Goal: Task Accomplishment & Management: Use online tool/utility

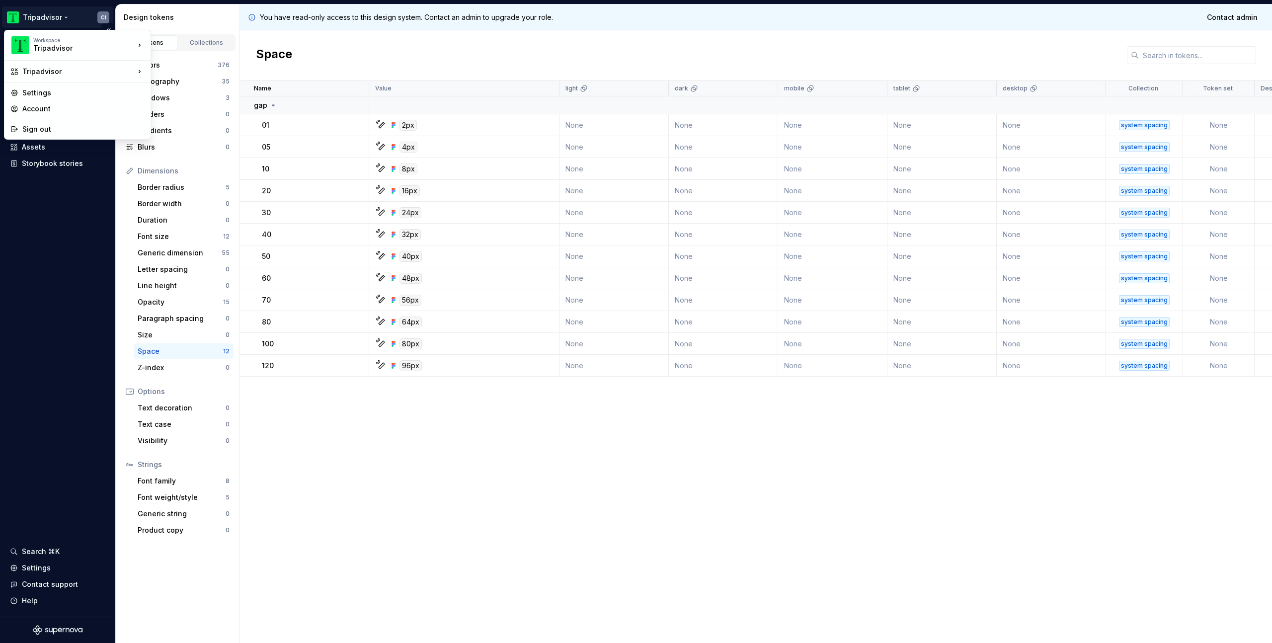
click at [36, 15] on html "Tripadvisor CI Version Current draft Documentation Design system data Design to…" at bounding box center [636, 321] width 1272 height 643
click at [403, 53] on html "Tripadvisor CI Version Current draft Documentation Design system data Design to…" at bounding box center [636, 321] width 1272 height 643
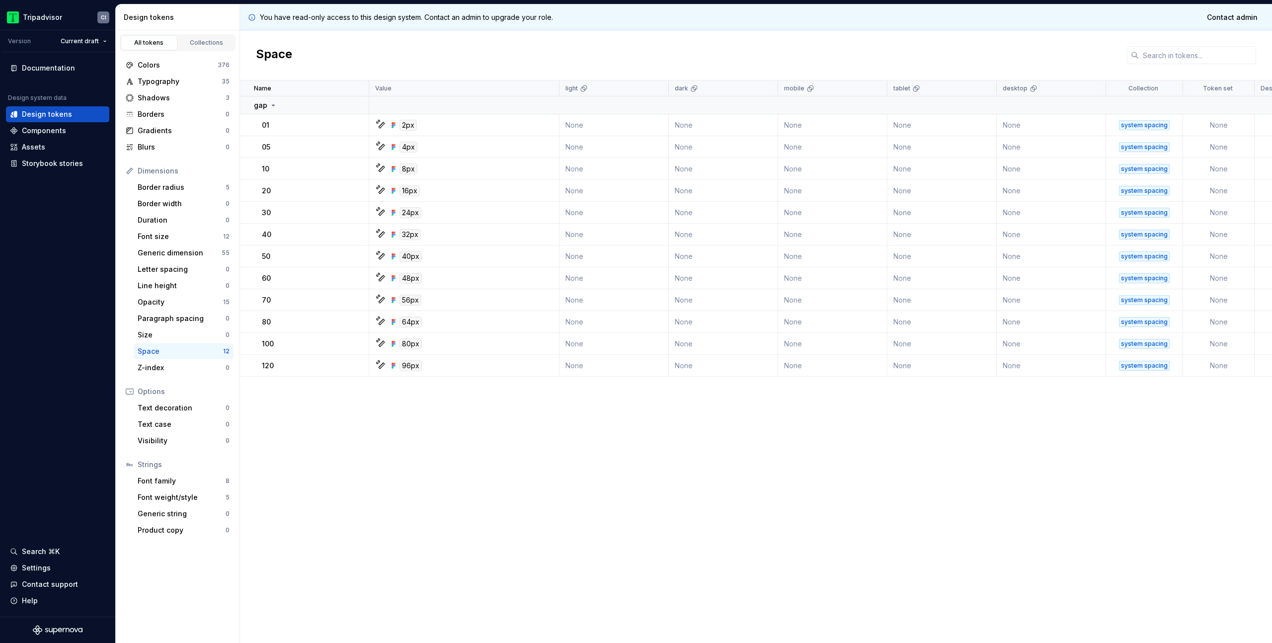
click at [473, 520] on div "Name Value light dark mobile tablet desktop Collection Token set Description La…" at bounding box center [756, 361] width 1032 height 562
click at [40, 19] on html "Tripadvisor CI Version Current draft Documentation Design system data Design to…" at bounding box center [636, 321] width 1272 height 643
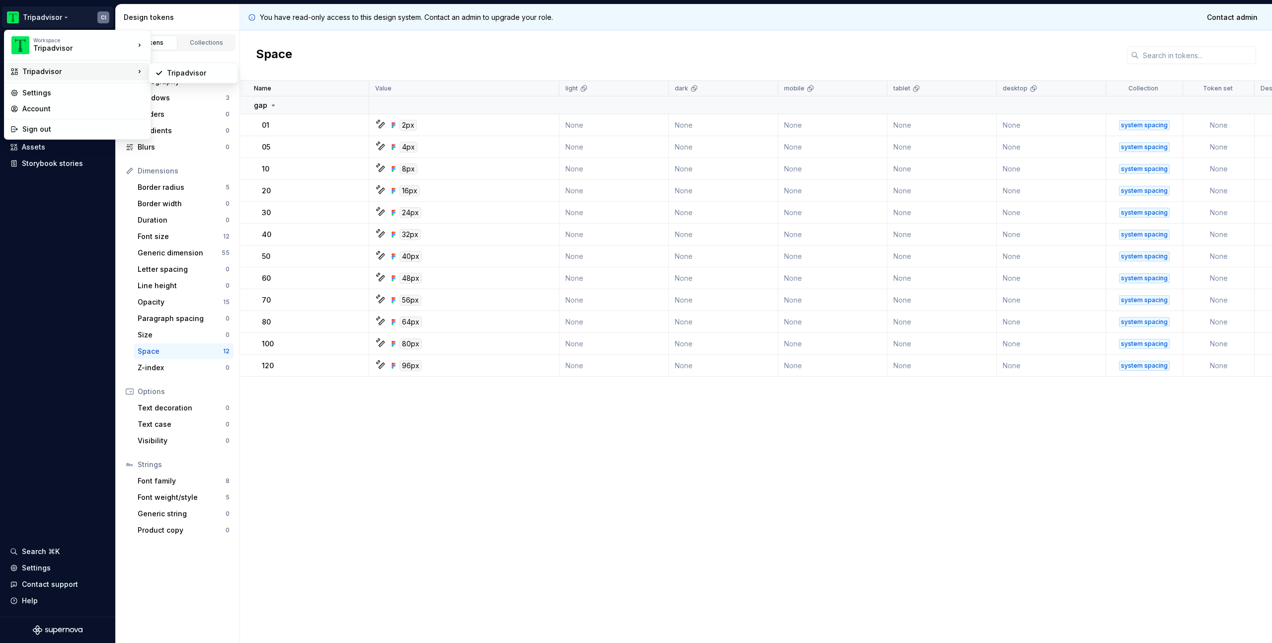
click at [63, 70] on div "Tripadvisor" at bounding box center [78, 72] width 112 height 10
click at [39, 94] on div "Settings" at bounding box center [83, 93] width 122 height 10
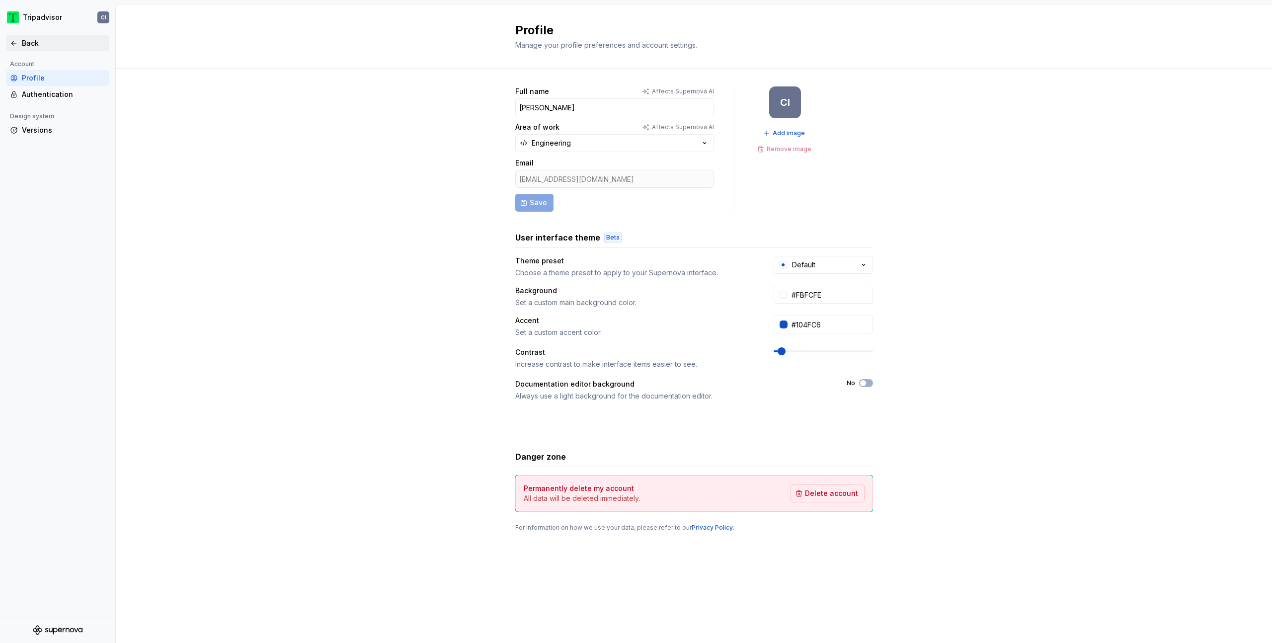
click at [20, 45] on div "Back" at bounding box center [57, 43] width 95 height 10
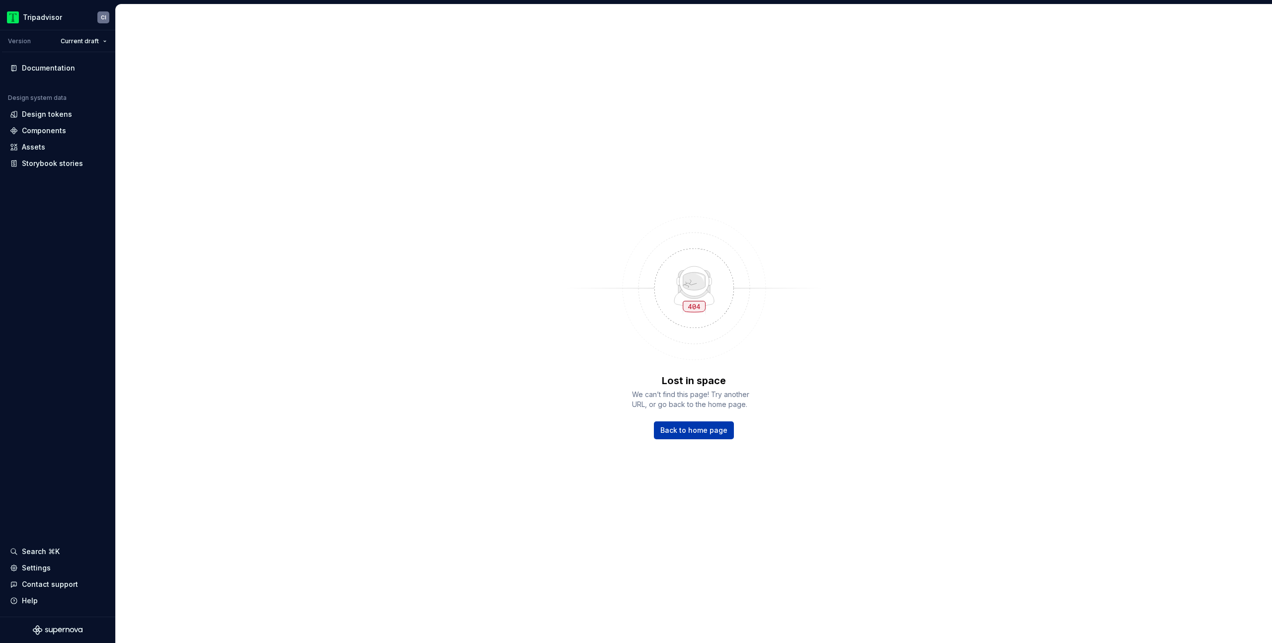
click at [689, 428] on span "Back to home page" at bounding box center [693, 430] width 67 height 10
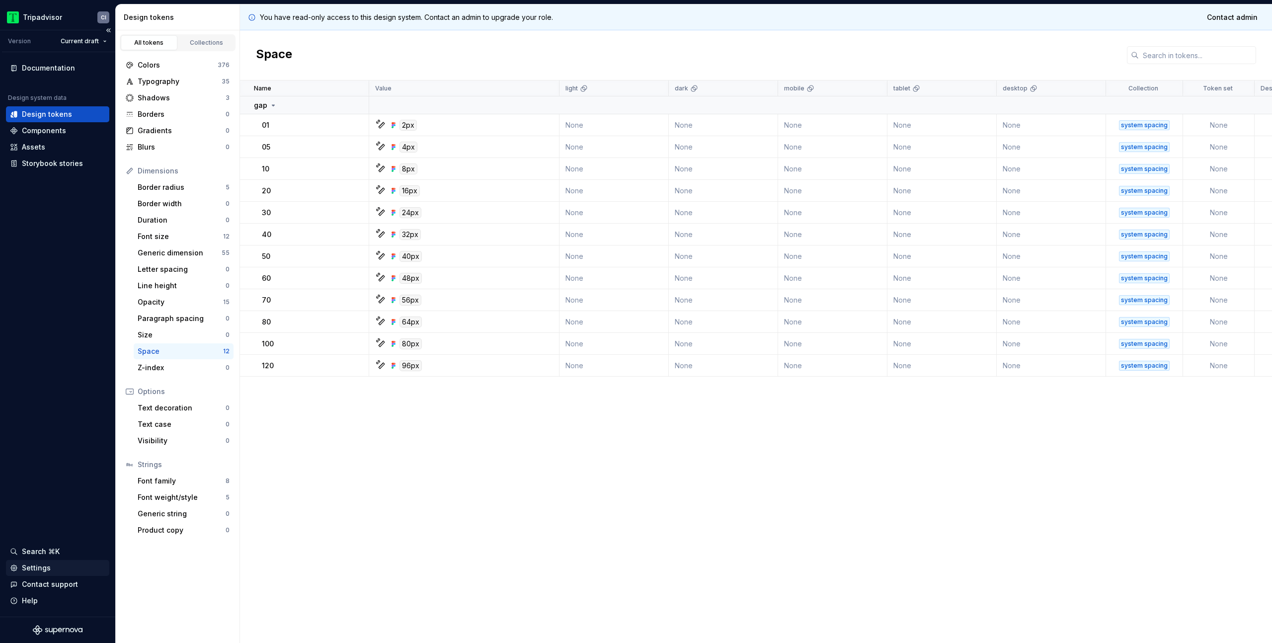
click at [62, 567] on div "Settings" at bounding box center [57, 568] width 95 height 10
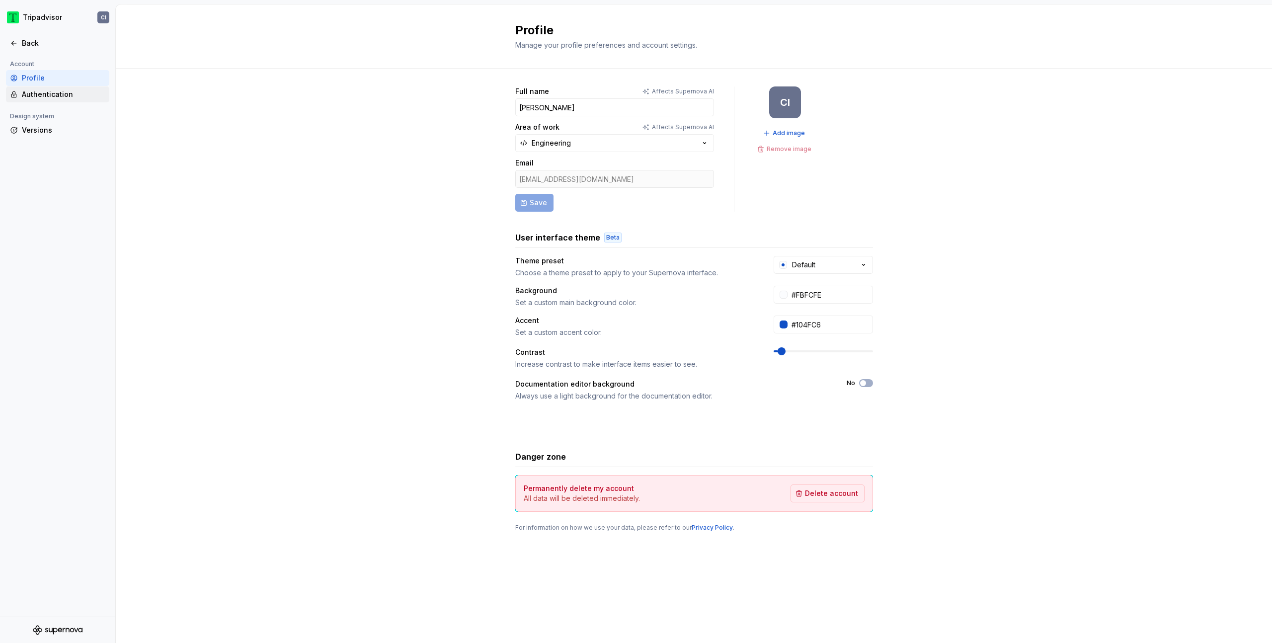
click at [52, 95] on div "Authentication" at bounding box center [63, 94] width 83 height 10
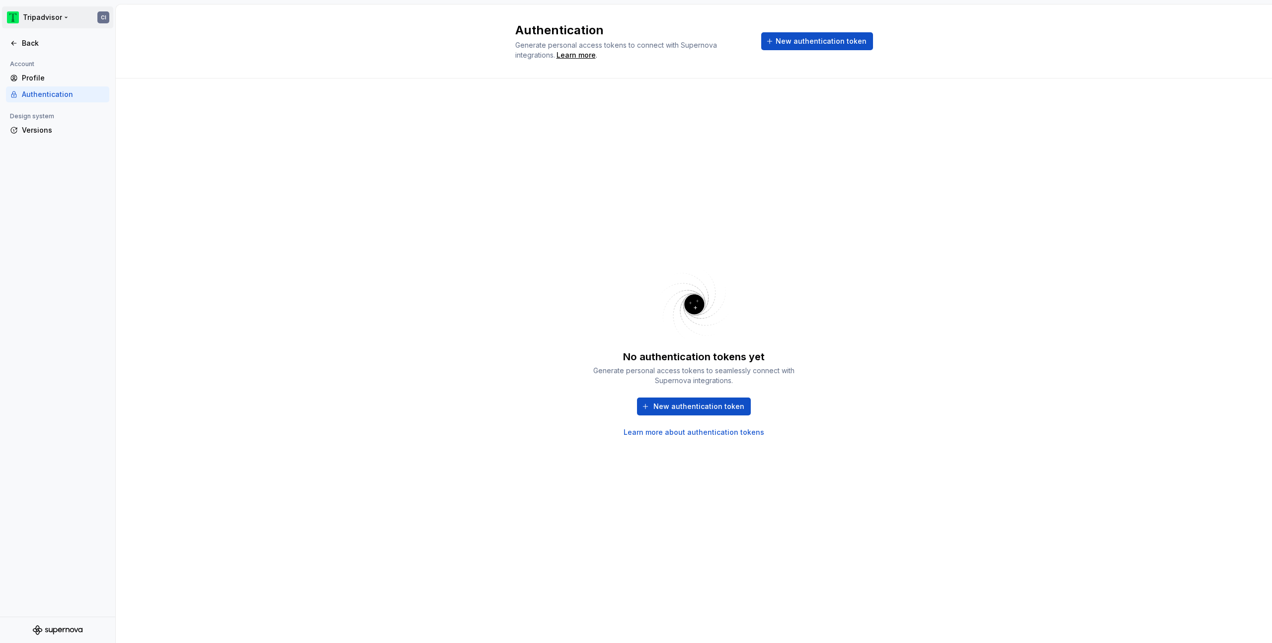
click at [39, 16] on html "Tripadvisor CI Back Account Profile Authentication Design system Versions Authe…" at bounding box center [636, 321] width 1272 height 643
click at [55, 46] on div "Tripadvisor" at bounding box center [75, 49] width 84 height 10
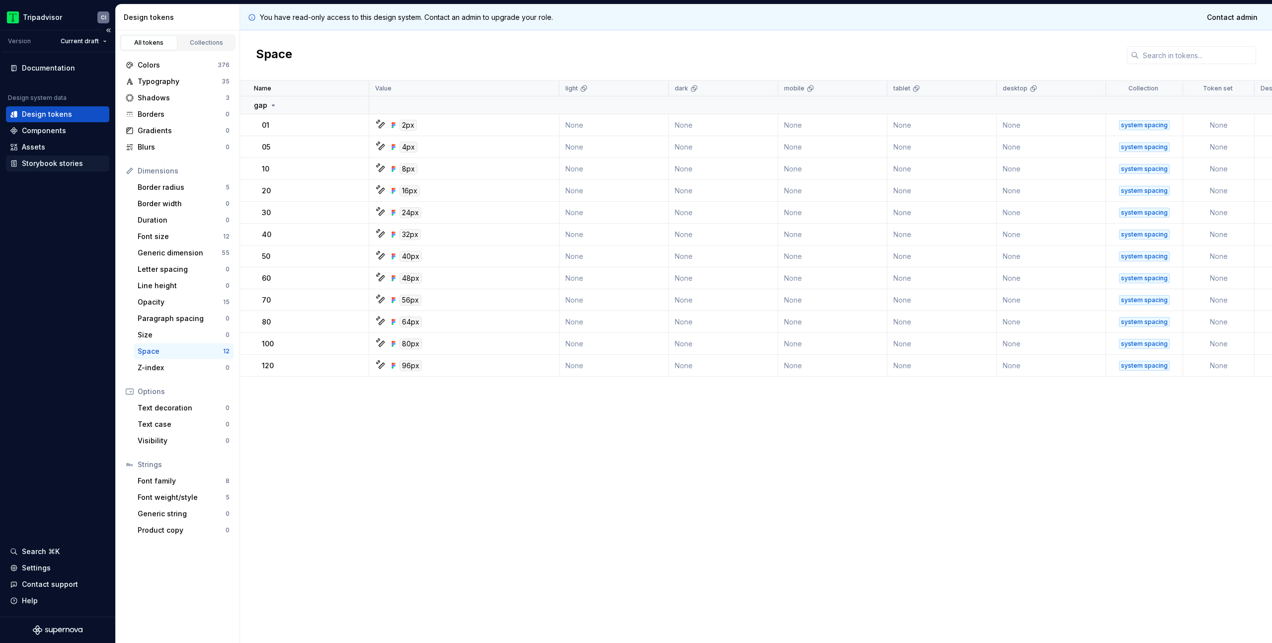
click at [65, 161] on div "Storybook stories" at bounding box center [52, 163] width 61 height 10
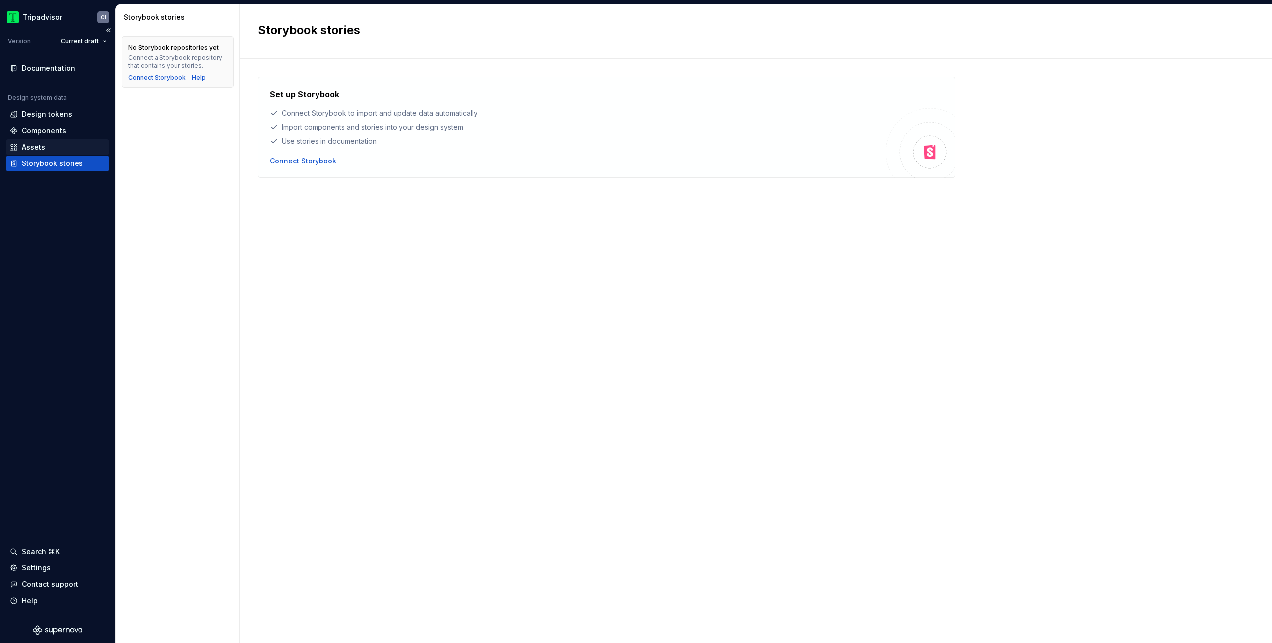
click at [45, 149] on div "Assets" at bounding box center [57, 147] width 95 height 10
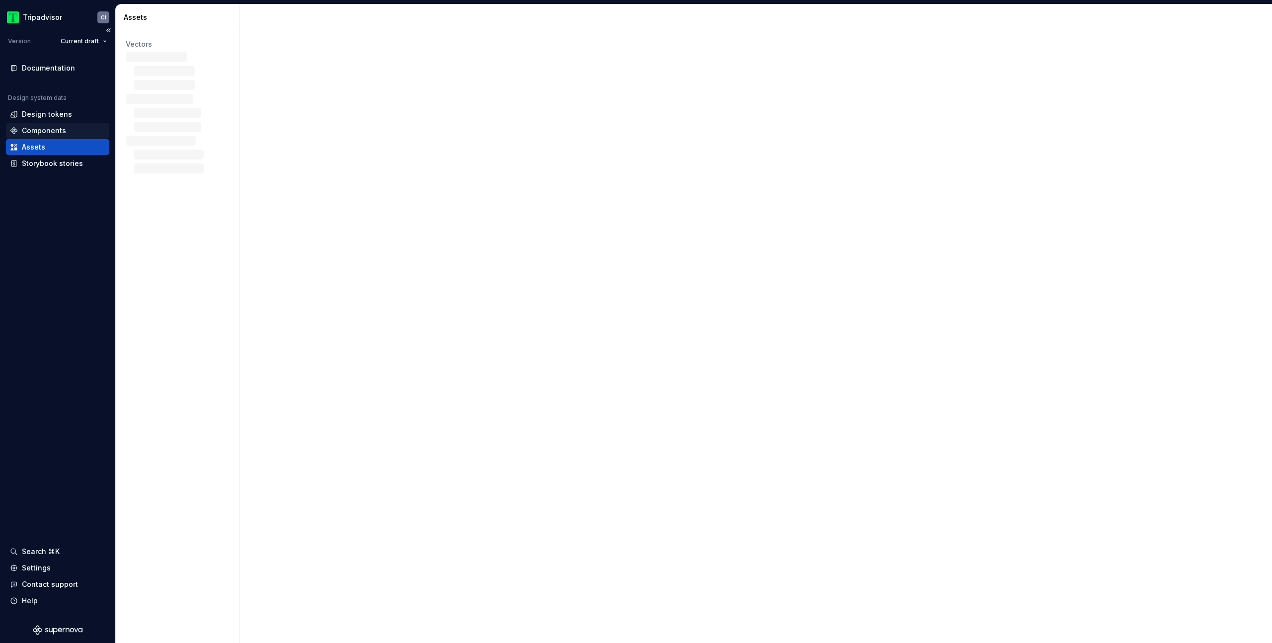
click at [65, 132] on div "Components" at bounding box center [57, 131] width 95 height 10
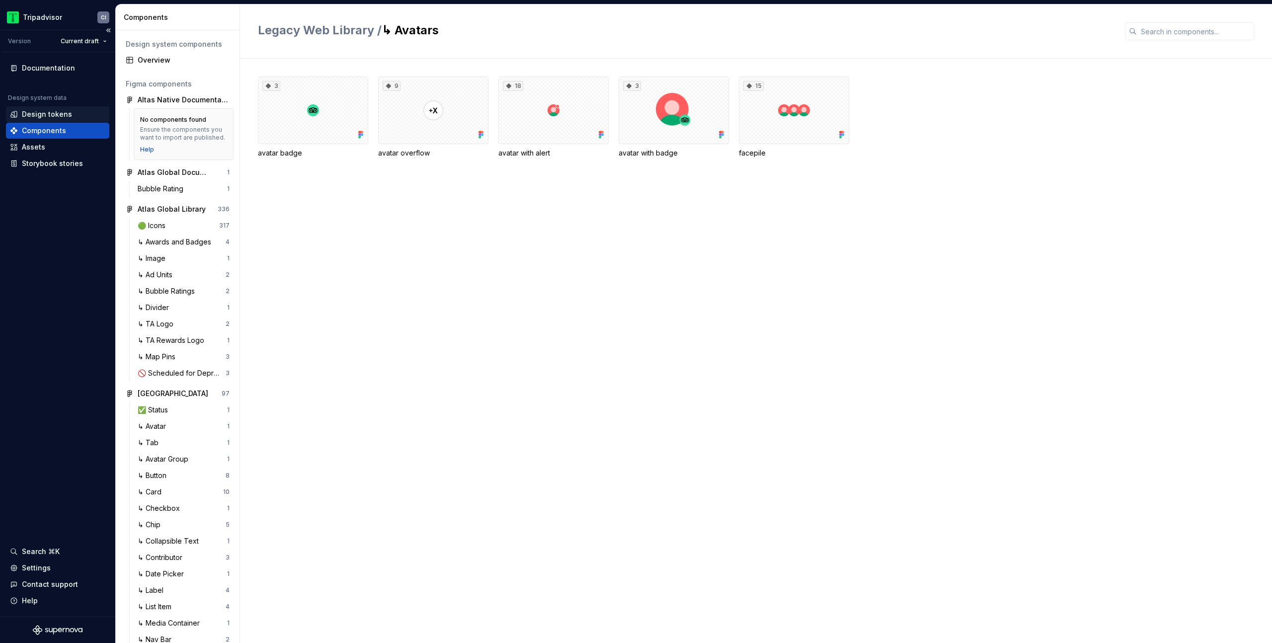
click at [31, 115] on div "Design tokens" at bounding box center [47, 114] width 50 height 10
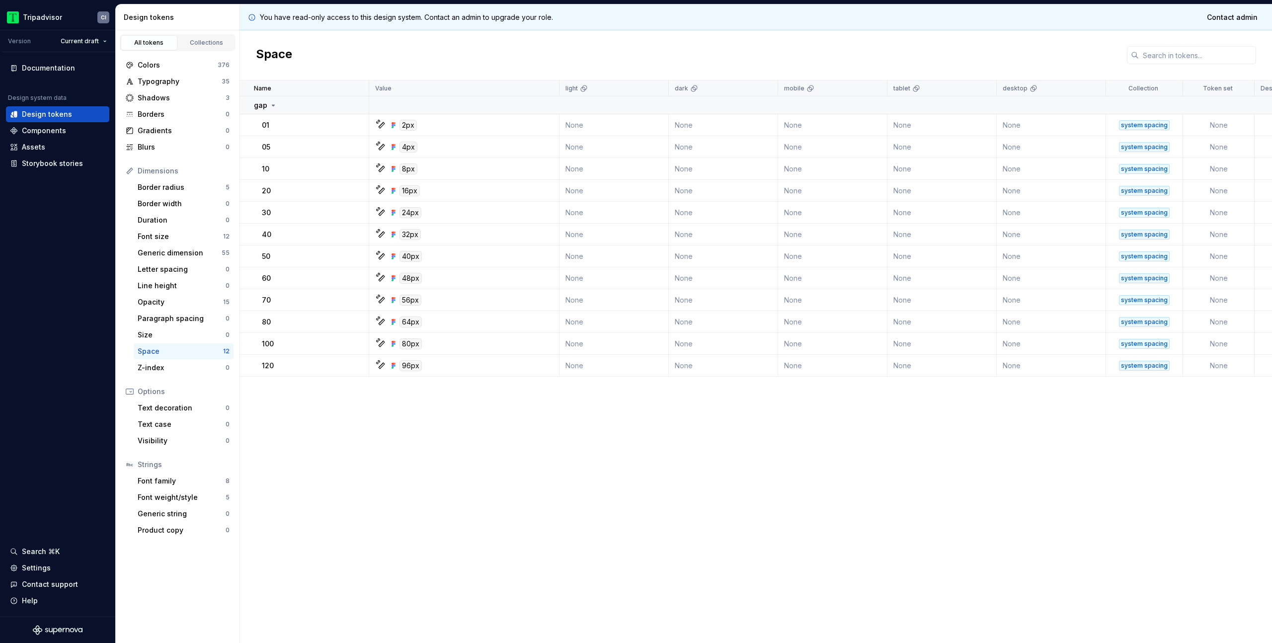
drag, startPoint x: 504, startPoint y: 22, endPoint x: 433, endPoint y: 22, distance: 70.5
click at [433, 22] on div "You have read-only access to this design system. Contact an admin to upgrade yo…" at bounding box center [756, 17] width 1032 height 26
click at [324, 19] on p "You have read-only access to this design system. Contact an admin to upgrade yo…" at bounding box center [406, 17] width 293 height 10
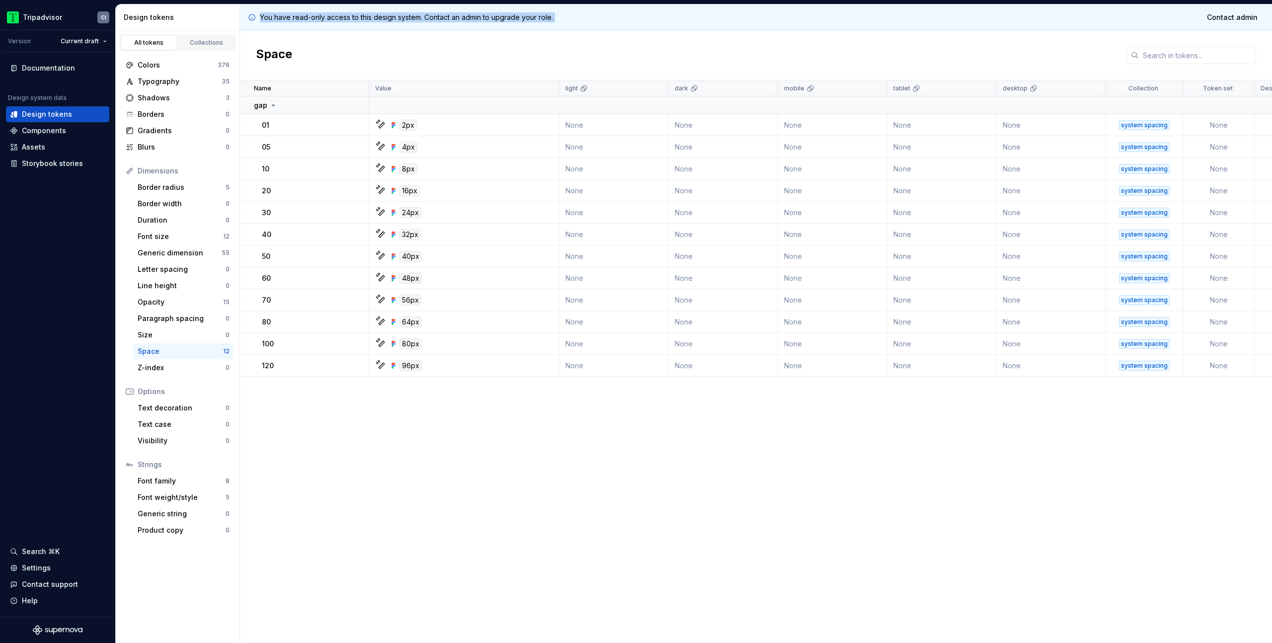
click at [301, 16] on p "You have read-only access to this design system. Contact an admin to upgrade yo…" at bounding box center [406, 17] width 293 height 10
click at [360, 32] on div "Space" at bounding box center [756, 55] width 1032 height 50
click at [289, 17] on p "You have read-only access to this design system. Contact an admin to upgrade yo…" at bounding box center [406, 17] width 293 height 10
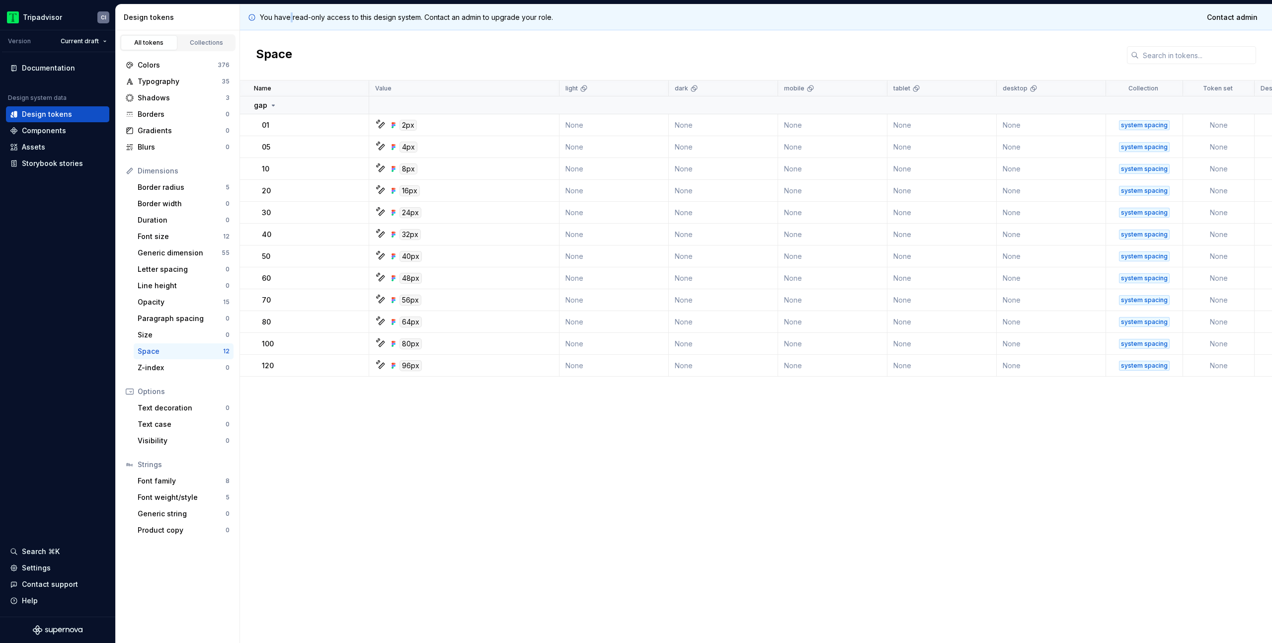
click at [289, 17] on p "You have read-only access to this design system. Contact an admin to upgrade yo…" at bounding box center [406, 17] width 293 height 10
copy div "You have read-only access to this design system. Contact an admin to upgrade yo…"
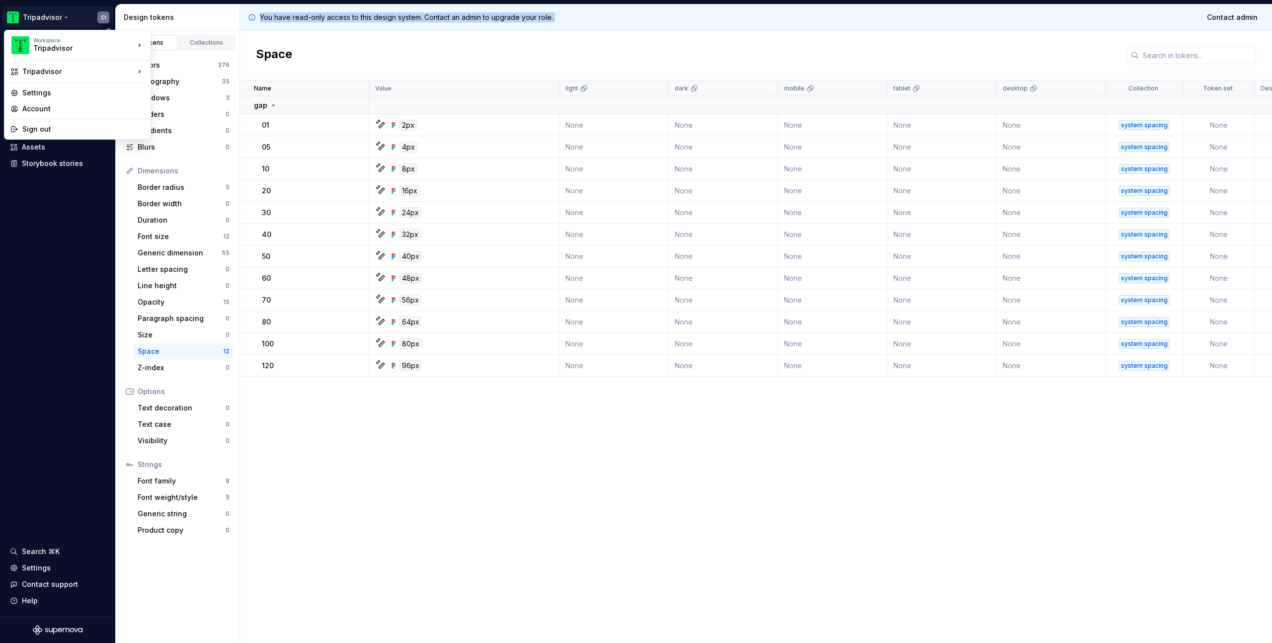
click at [103, 16] on html "Tripadvisor CI Version Current draft Documentation Design system data Design to…" at bounding box center [636, 321] width 1272 height 643
click at [52, 133] on div "Sign out" at bounding box center [83, 129] width 122 height 10
click at [103, 14] on html "Tripadvisor CI Version Current draft Documentation Design system data Design to…" at bounding box center [636, 321] width 1272 height 643
click at [71, 108] on div "Account" at bounding box center [83, 109] width 122 height 10
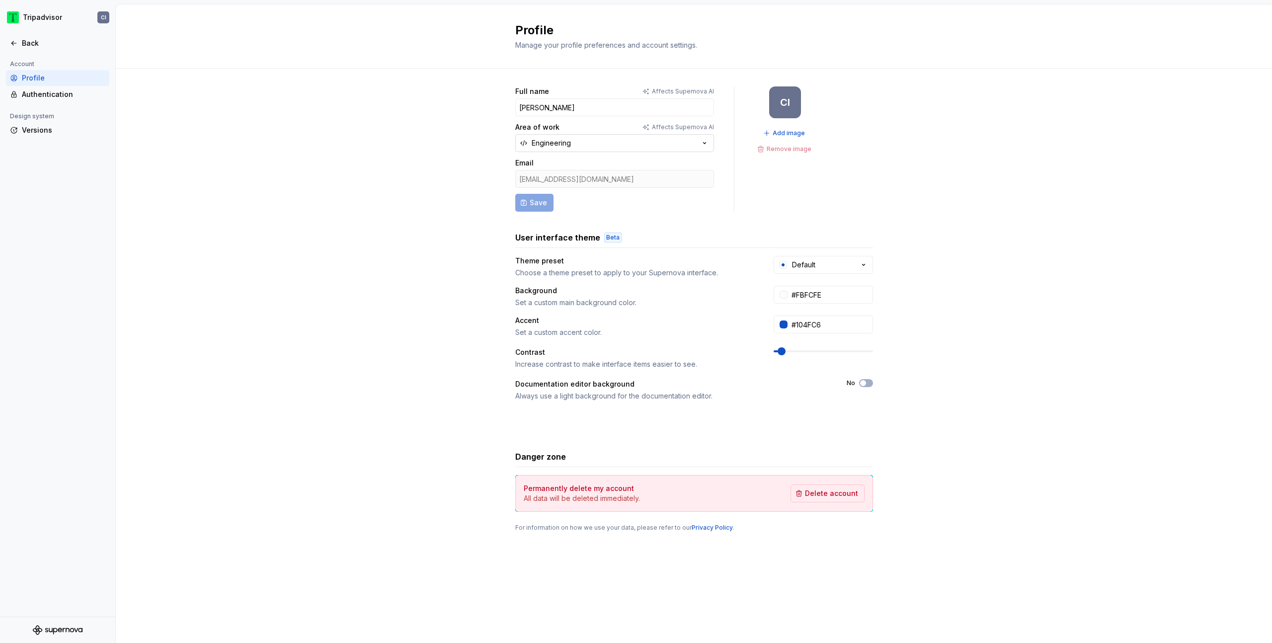
click at [703, 144] on icon "button" at bounding box center [704, 143] width 2 height 1
click at [422, 155] on div "Full name Affects Supernova AI Carl Iknaian Area of work Affects Supernova AI E…" at bounding box center [694, 319] width 1156 height 501
click at [43, 94] on div "Authentication" at bounding box center [63, 94] width 83 height 10
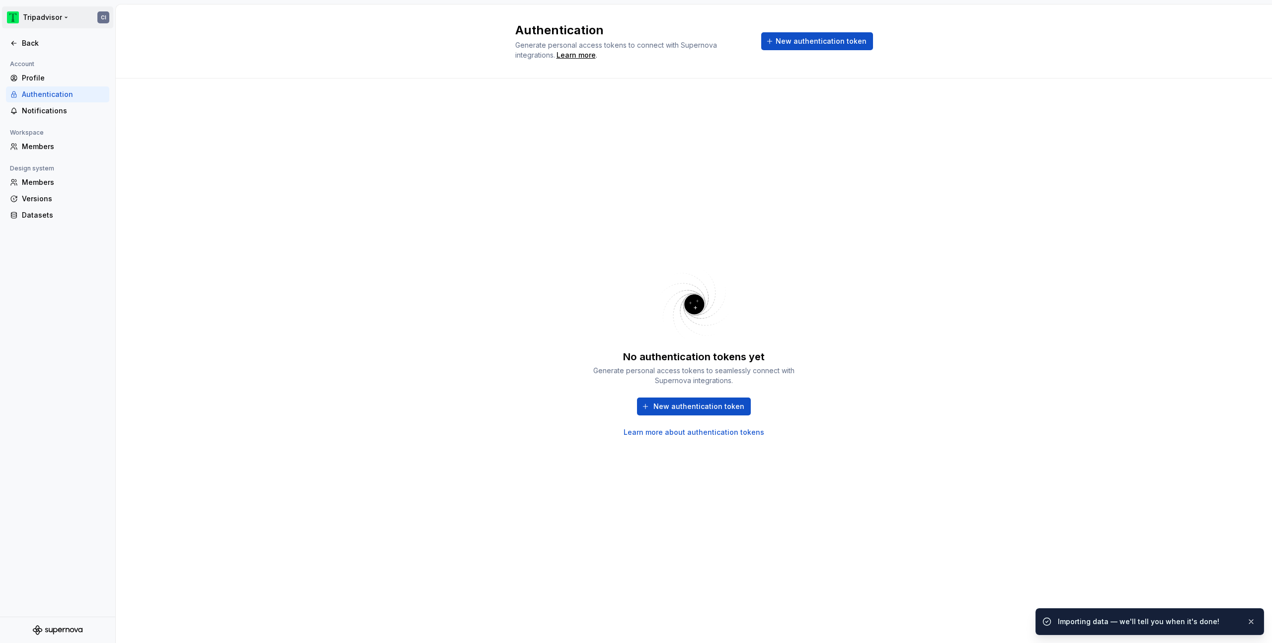
click at [39, 22] on html "Tripadvisor CI Back Account Profile Authentication Notifications Workspace Memb…" at bounding box center [636, 321] width 1272 height 643
click at [55, 44] on div "Tripadvisor" at bounding box center [75, 49] width 84 height 10
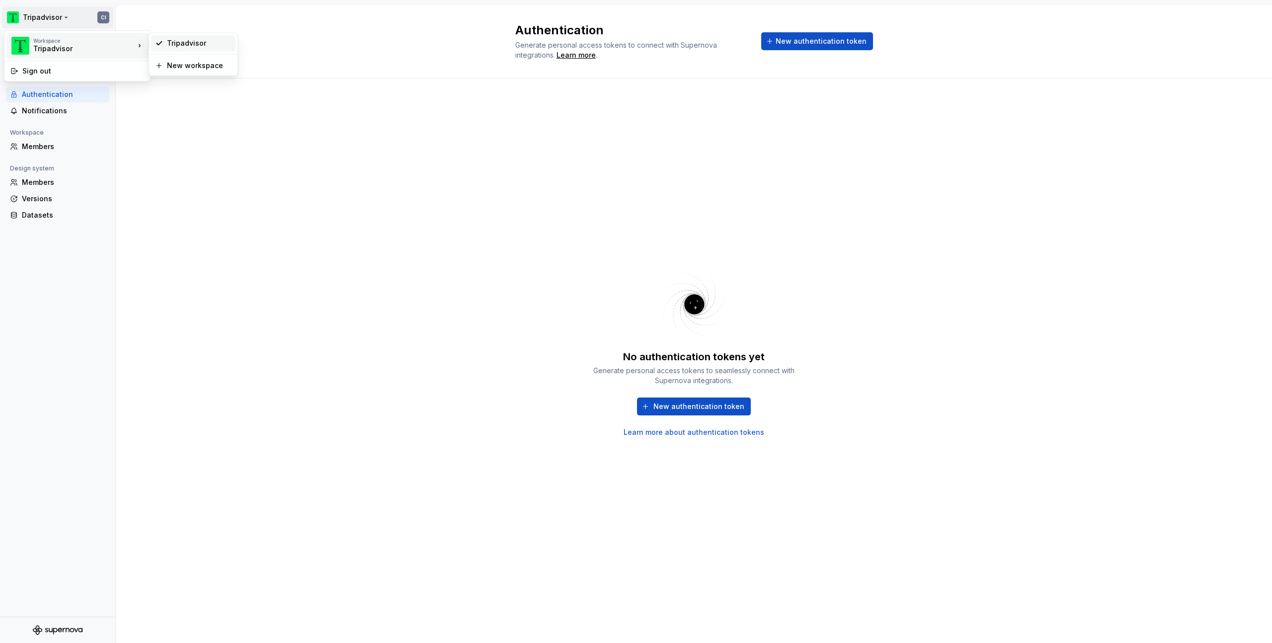
click at [171, 42] on div "Tripadvisor" at bounding box center [199, 43] width 65 height 10
click at [24, 45] on div "Back" at bounding box center [63, 43] width 83 height 10
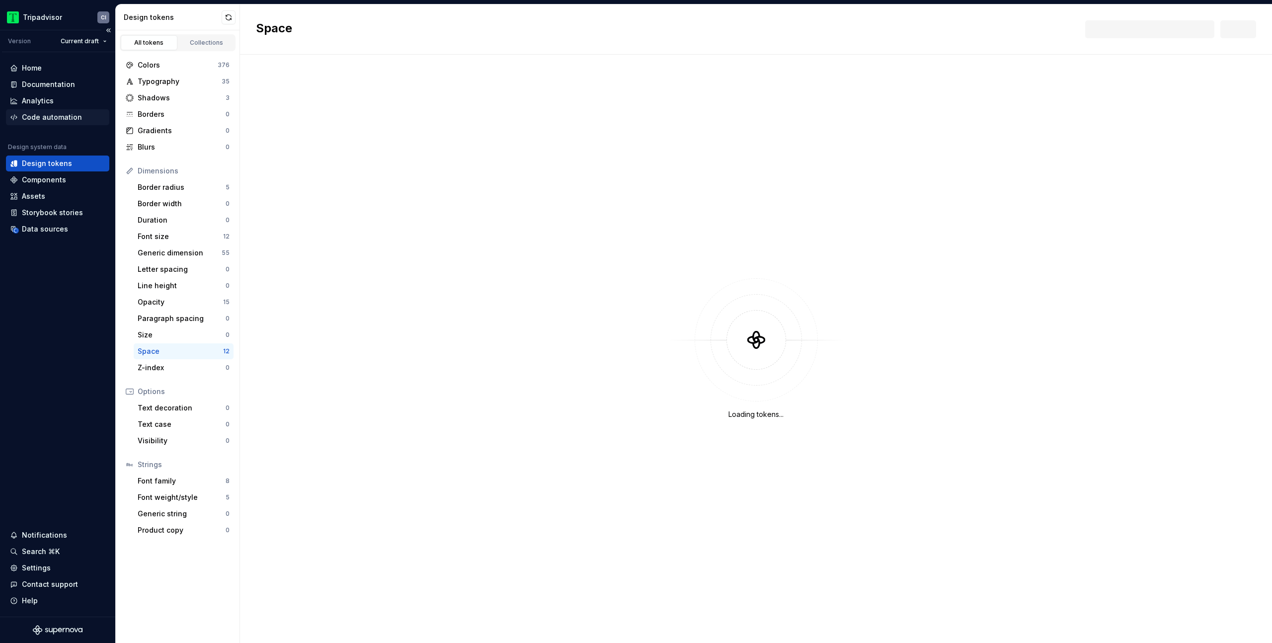
click at [45, 120] on div "Code automation" at bounding box center [52, 117] width 60 height 10
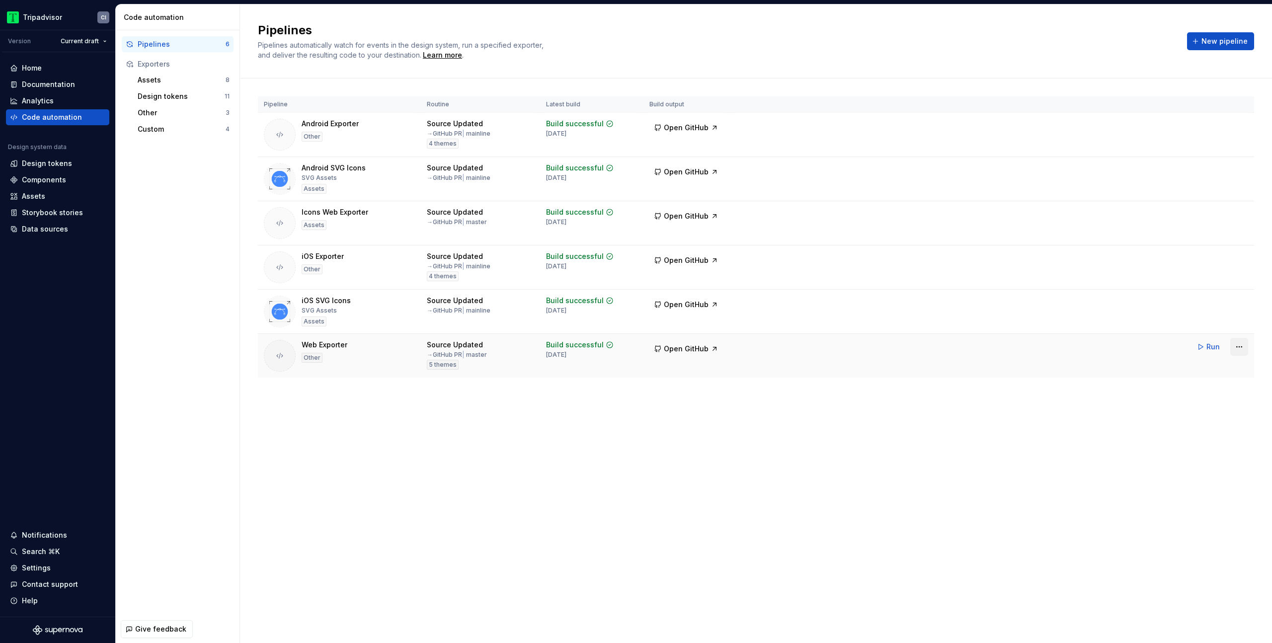
click at [1241, 345] on html "Tripadvisor CI Version Current draft Home Documentation Analytics Code automati…" at bounding box center [636, 321] width 1272 height 643
click at [1212, 370] on div "Edit pipeline" at bounding box center [1226, 368] width 85 height 10
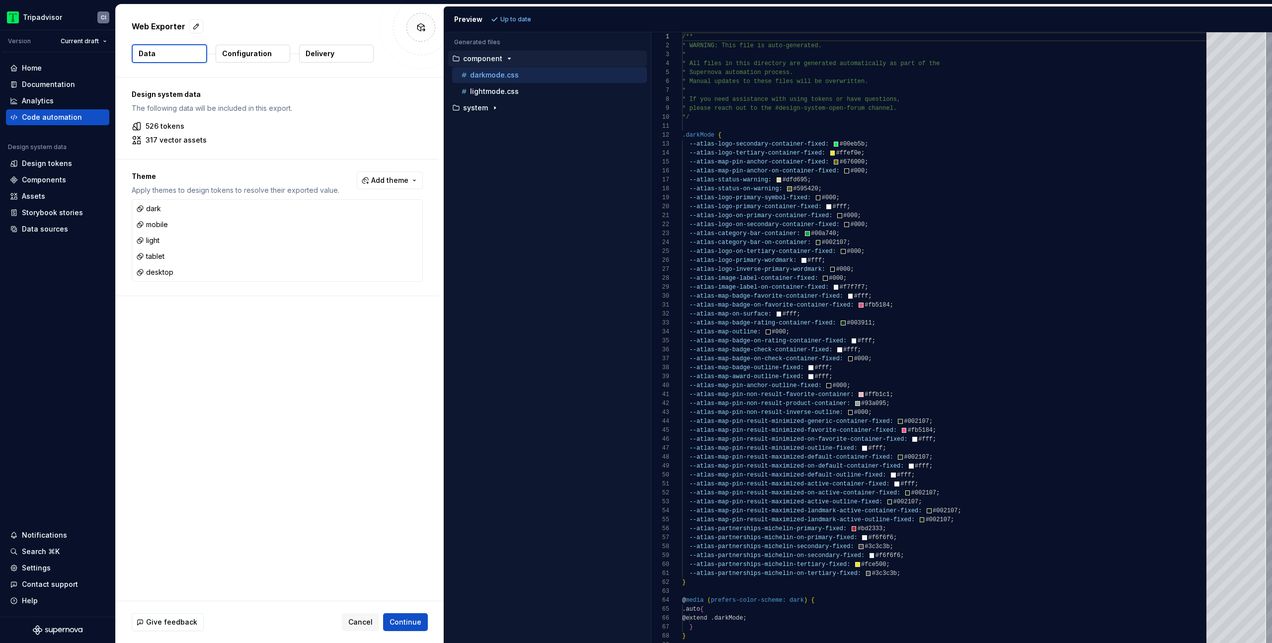
click at [258, 57] on p "Configuration" at bounding box center [247, 54] width 50 height 10
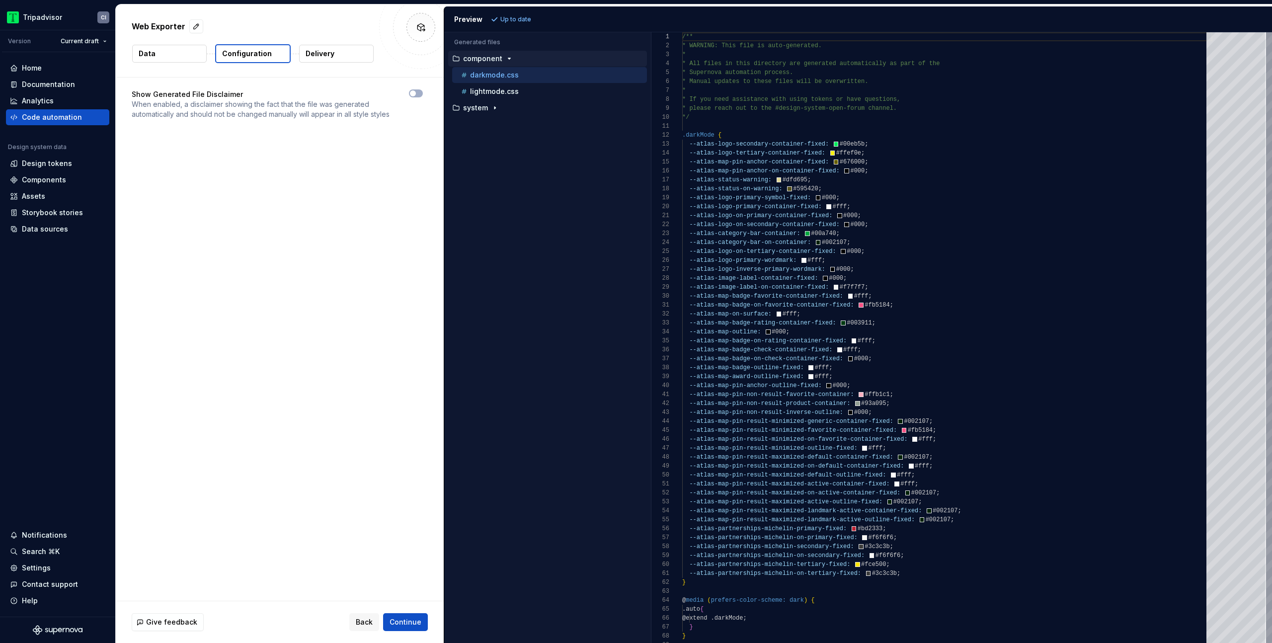
click at [317, 52] on p "Delivery" at bounding box center [319, 54] width 29 height 10
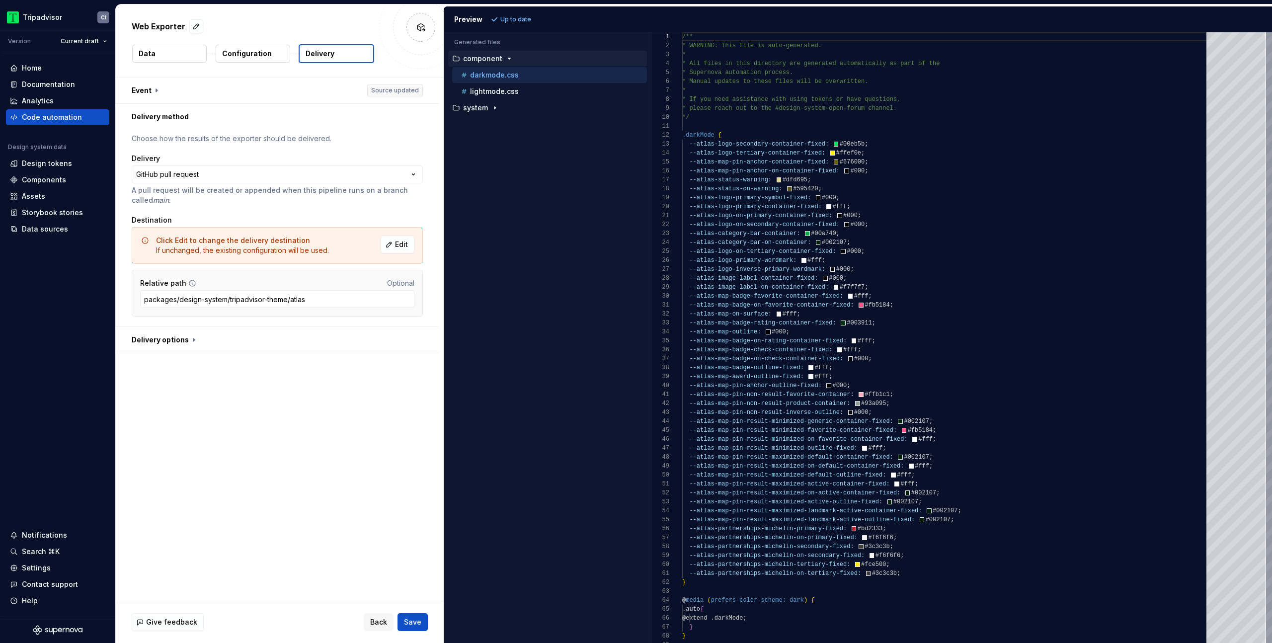
click at [158, 53] on button "Data" at bounding box center [169, 54] width 75 height 18
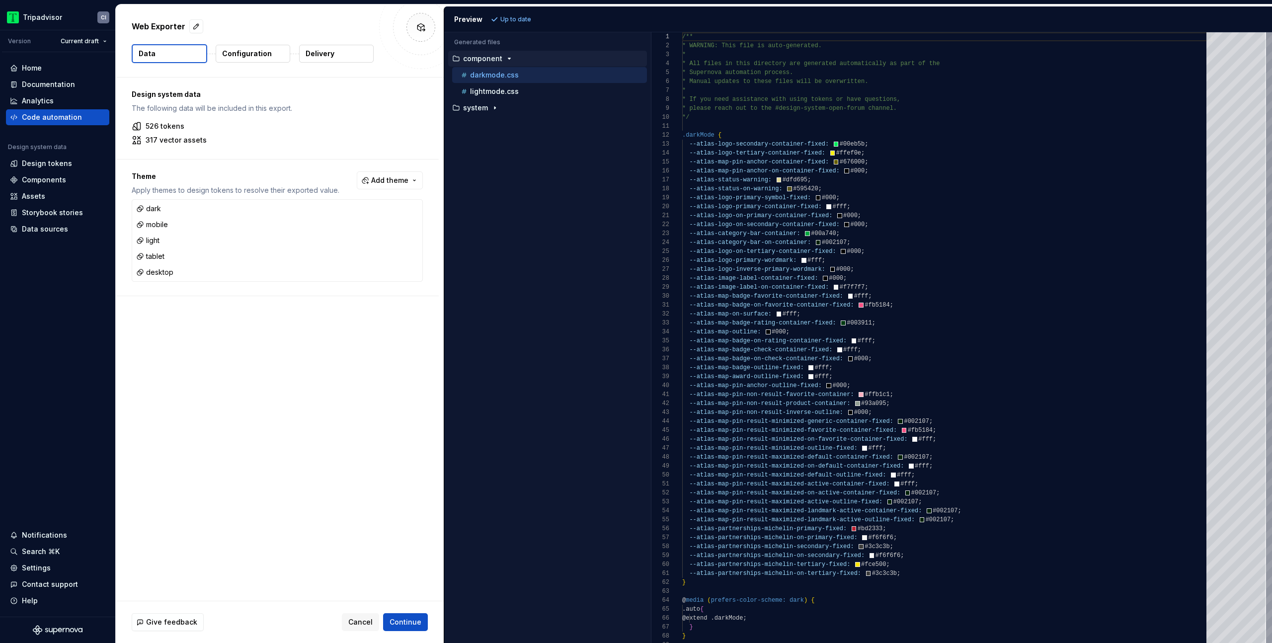
click at [265, 382] on div "Design system data The following data will be included in this export. 526 toke…" at bounding box center [280, 338] width 328 height 523
click at [502, 108] on div "system" at bounding box center [548, 108] width 197 height 8
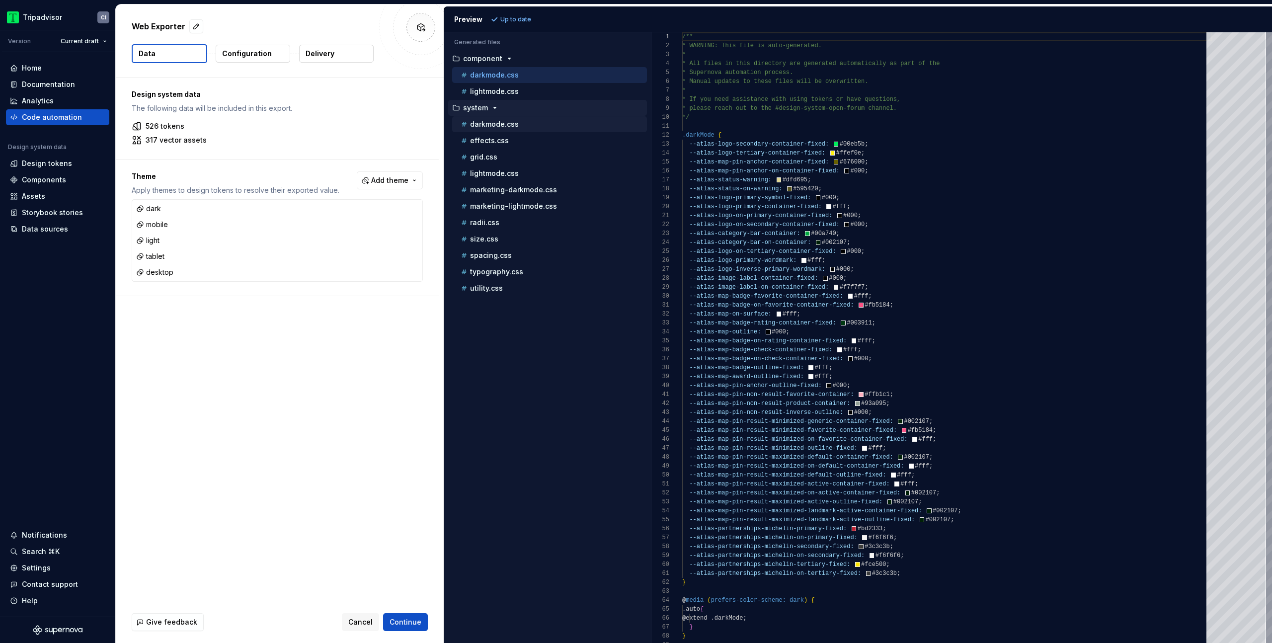
click at [525, 122] on div "darkmode.css" at bounding box center [553, 124] width 188 height 10
type textarea "**********"
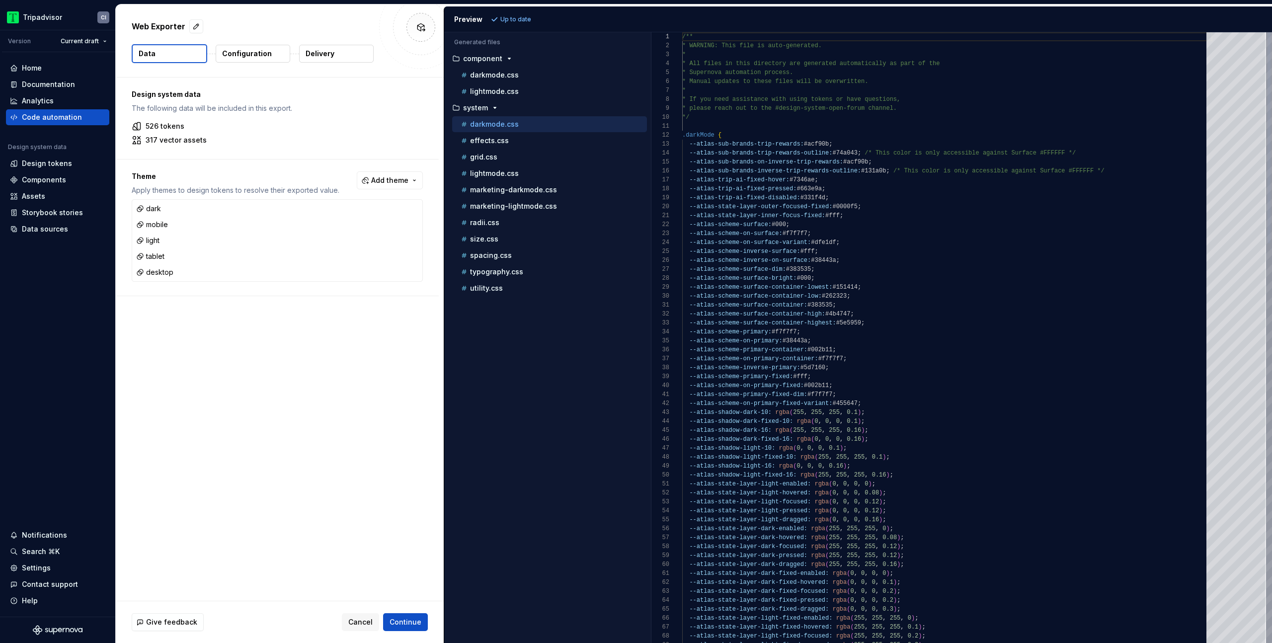
scroll to position [89, 0]
